Goal: Transaction & Acquisition: Purchase product/service

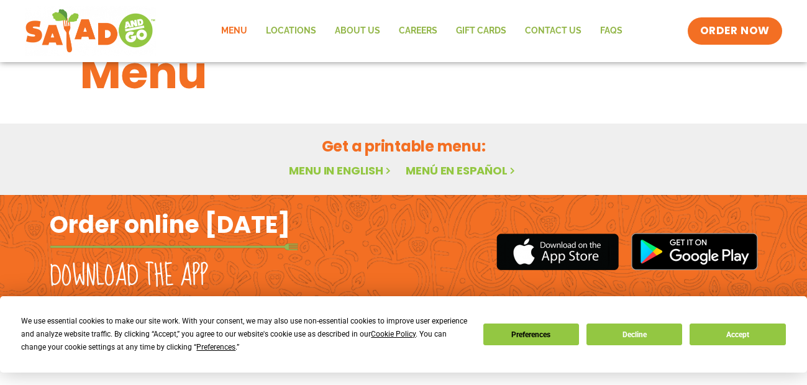
click at [137, 78] on h1 "Menu" at bounding box center [404, 72] width 648 height 67
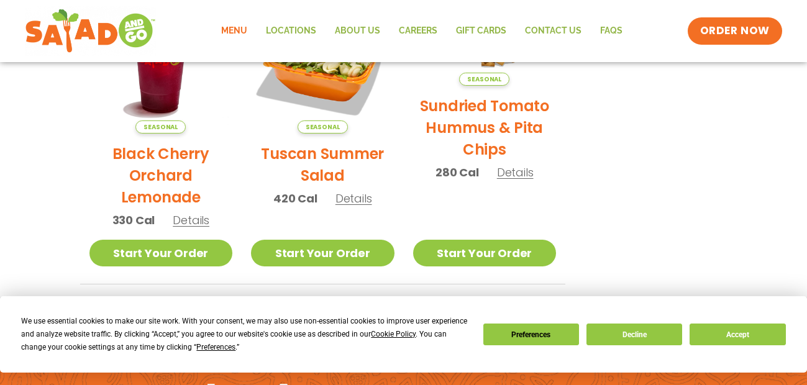
scroll to position [792, 0]
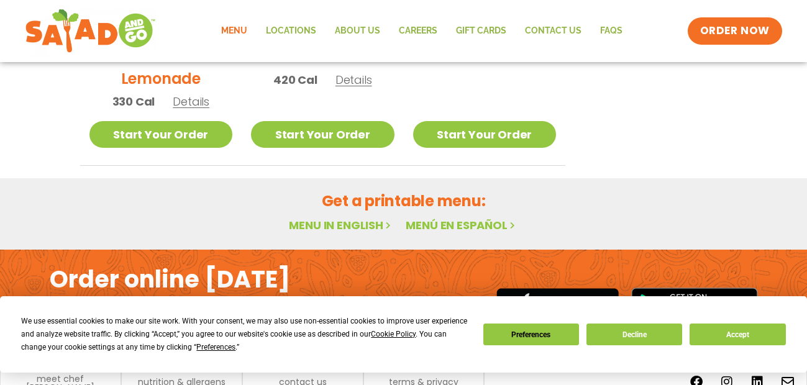
click at [334, 225] on link "Menu in English" at bounding box center [341, 226] width 104 height 16
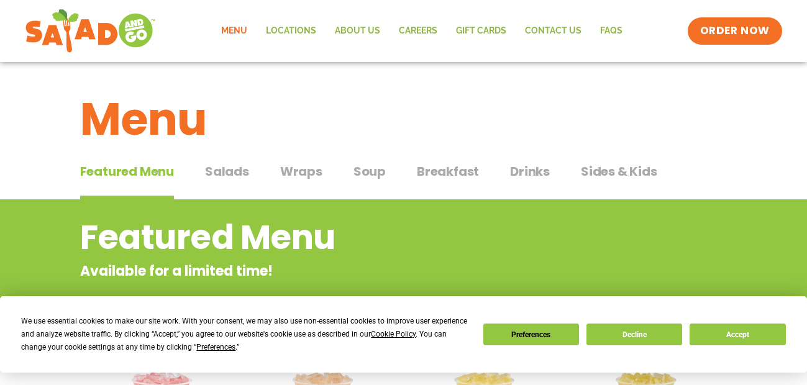
click at [523, 166] on span "Drinks" at bounding box center [530, 171] width 40 height 19
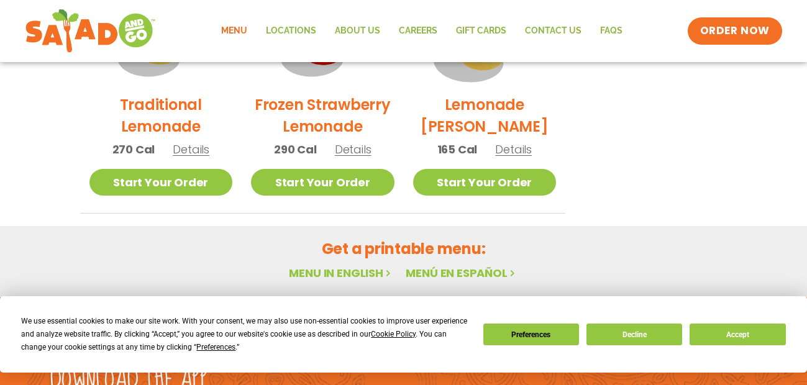
scroll to position [1119, 0]
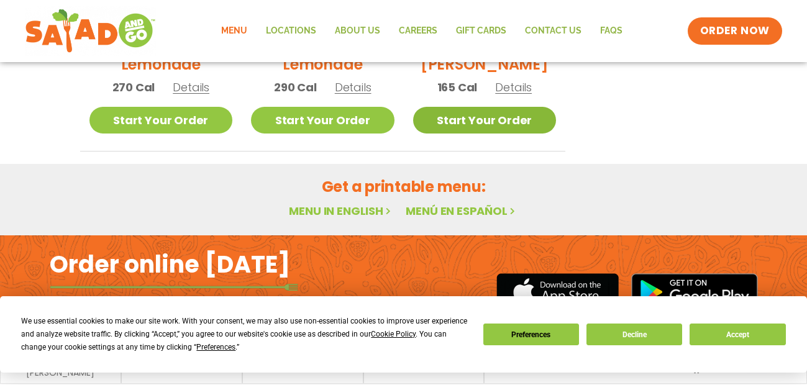
click at [448, 126] on link "Start Your Order" at bounding box center [485, 120] width 144 height 27
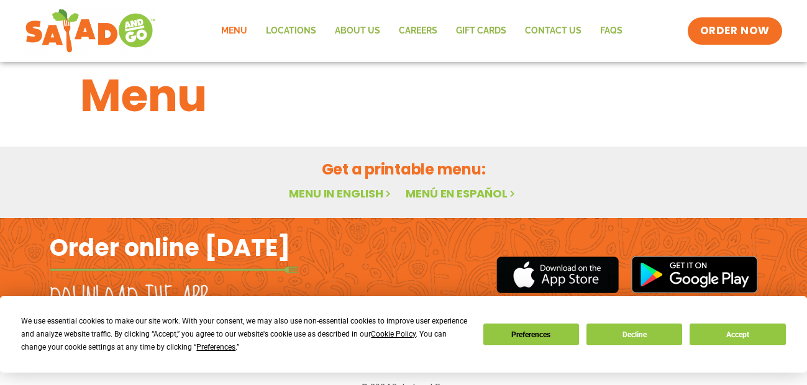
scroll to position [47, 0]
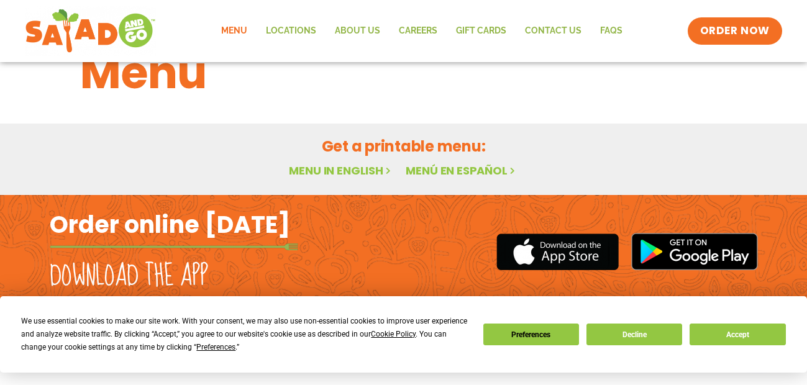
click at [337, 169] on link "Menu in English" at bounding box center [341, 171] width 104 height 16
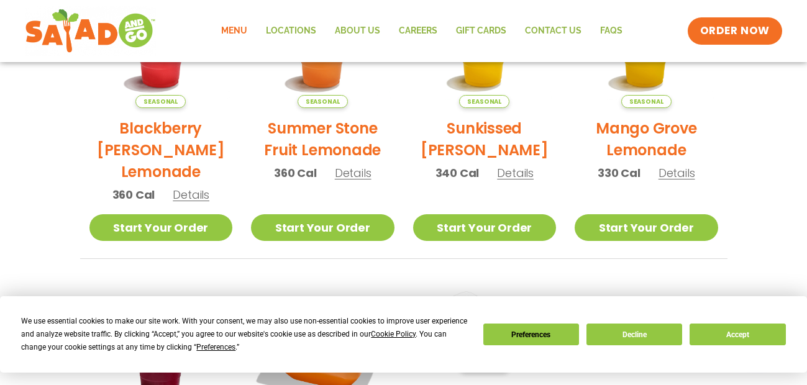
scroll to position [373, 0]
